Goal: Task Accomplishment & Management: Use online tool/utility

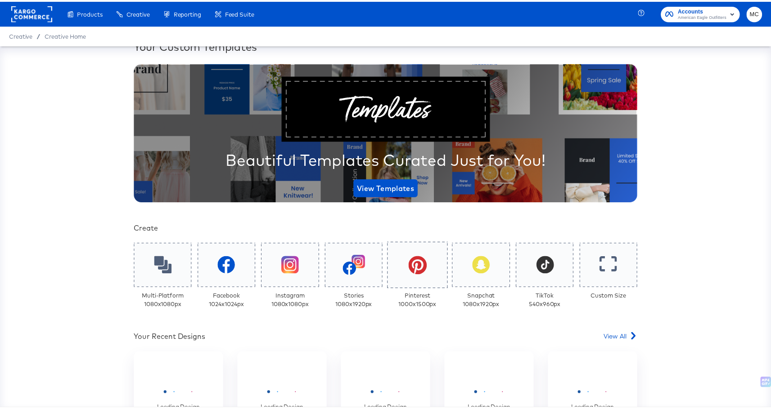
scroll to position [79, 0]
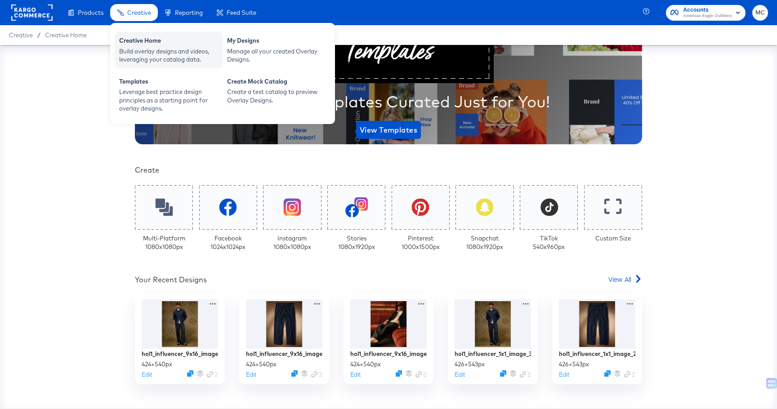
click at [142, 50] on div "Build overlay designs and videos, leveraging your catalog data." at bounding box center [168, 55] width 99 height 17
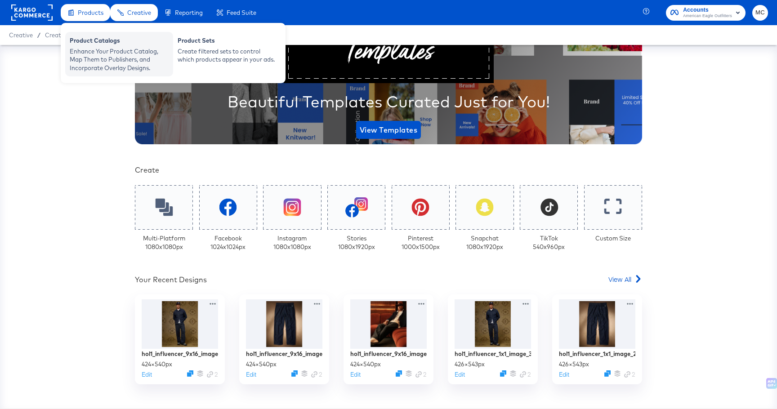
click at [78, 58] on div "Enhance Your Product Catalog, Map Them to Publishers, and Incorporate Overlay D…" at bounding box center [119, 59] width 99 height 25
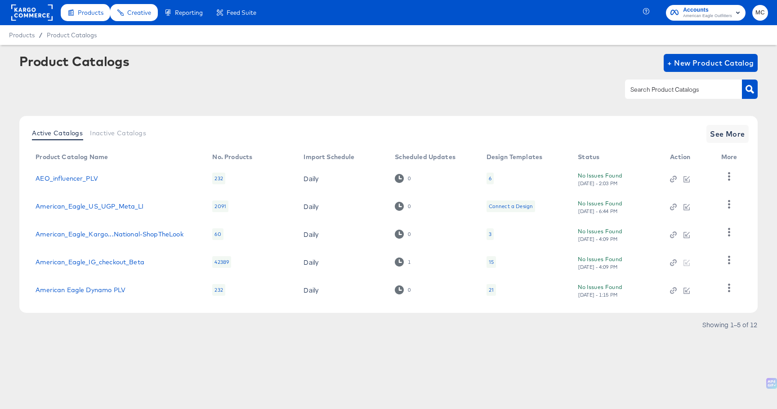
click at [70, 174] on td "AEO_influencer_PLV" at bounding box center [116, 179] width 177 height 28
click at [70, 179] on link "AEO_influencer_PLV" at bounding box center [67, 178] width 63 height 7
